Goal: Task Accomplishment & Management: Complete application form

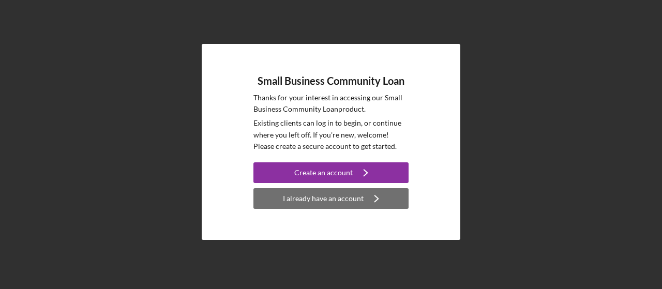
click at [325, 203] on div "I already have an account" at bounding box center [323, 198] width 81 height 21
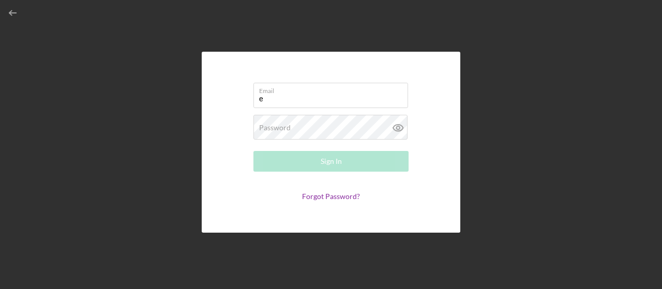
type input "[EMAIL_ADDRESS][DOMAIN_NAME]"
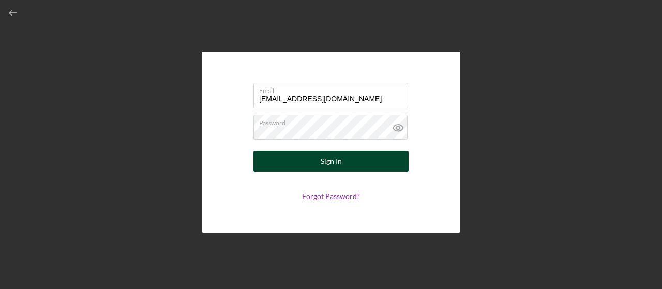
click at [324, 160] on div "Sign In" at bounding box center [331, 161] width 21 height 21
